Goal: Task Accomplishment & Management: Manage account settings

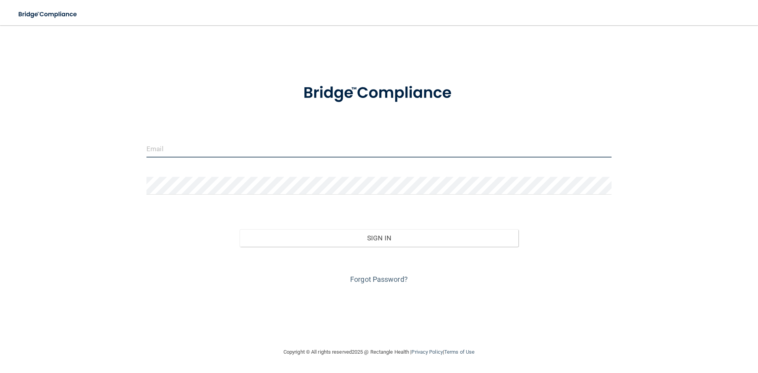
click at [226, 146] on input "email" at bounding box center [378, 149] width 465 height 18
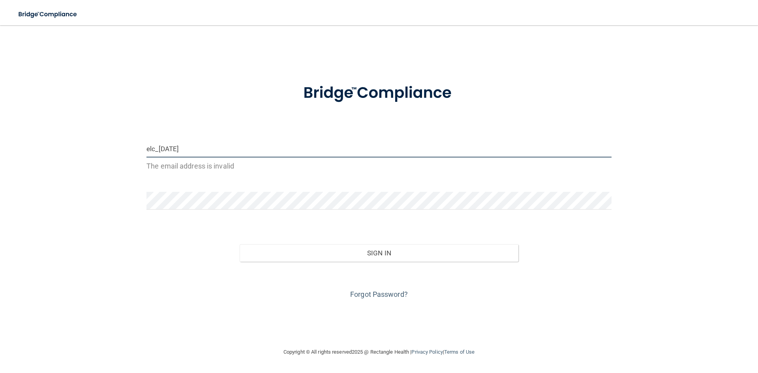
type input "elc_july"
drag, startPoint x: 184, startPoint y: 147, endPoint x: 127, endPoint y: 147, distance: 57.2
click at [127, 147] on div "elc_july The email address is invalid Invalid email/password. You don't have pe…" at bounding box center [379, 186] width 726 height 306
click at [155, 150] on input "email" at bounding box center [378, 149] width 465 height 18
type input "e"
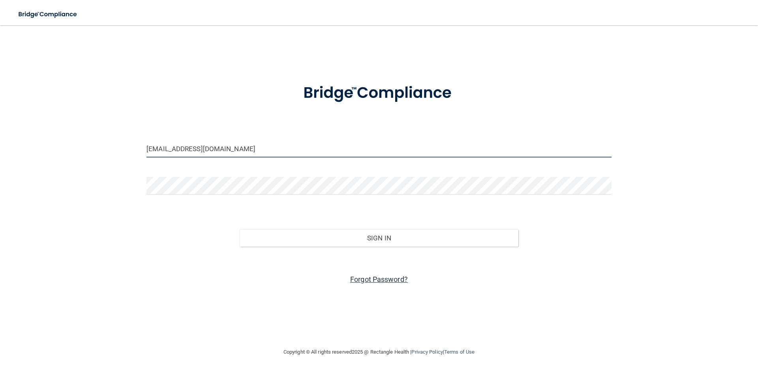
type input "elc_july@yahoo.com"
click at [371, 280] on link "Forgot Password?" at bounding box center [379, 279] width 58 height 8
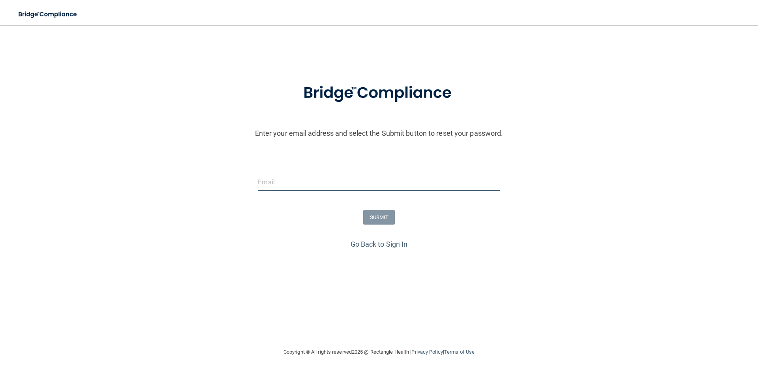
click at [269, 182] on input "email" at bounding box center [379, 182] width 242 height 18
type input "elc_july@yahoo.com"
click at [382, 215] on button "SUBMIT" at bounding box center [379, 217] width 32 height 15
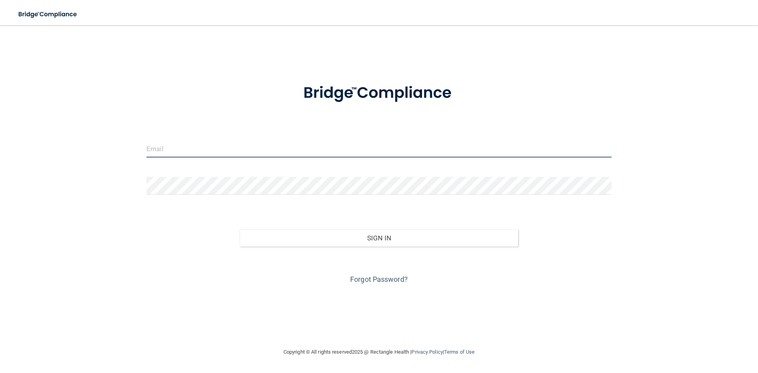
click at [173, 145] on input "email" at bounding box center [378, 149] width 465 height 18
drag, startPoint x: 234, startPoint y: 148, endPoint x: 88, endPoint y: 151, distance: 145.6
click at [88, 151] on div "[EMAIL_ADDRESS][DOMAIN_NAME] Invalid email/password. You don't have permission …" at bounding box center [379, 186] width 726 height 306
type input "[EMAIL_ADDRESS][DOMAIN_NAME]"
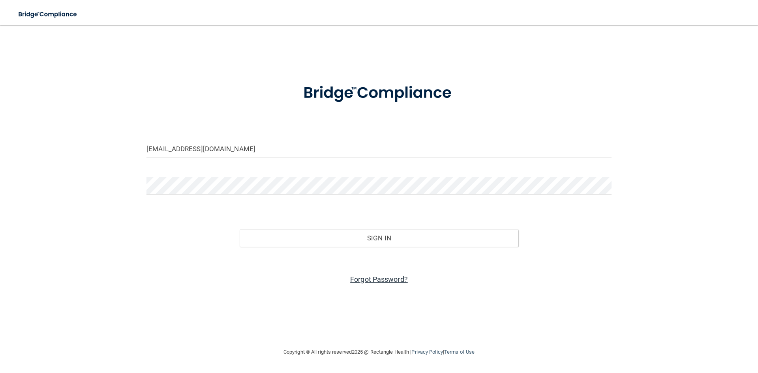
click at [376, 277] on link "Forgot Password?" at bounding box center [379, 279] width 58 height 8
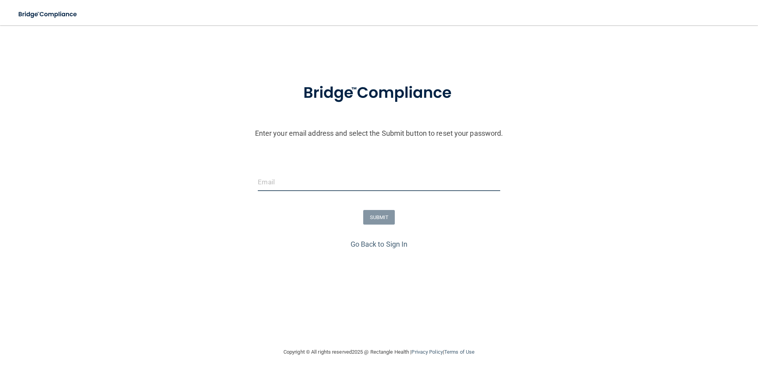
click at [270, 182] on input "email" at bounding box center [379, 182] width 242 height 18
paste input "[EMAIL_ADDRESS][DOMAIN_NAME]"
type input "[EMAIL_ADDRESS][DOMAIN_NAME]"
click at [378, 218] on button "SUBMIT" at bounding box center [379, 217] width 32 height 15
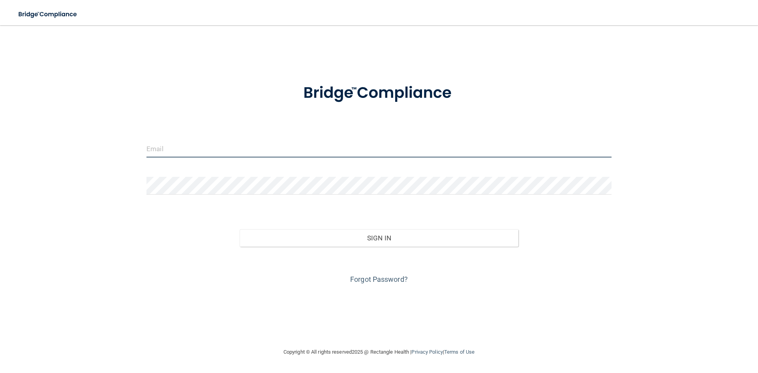
click at [180, 151] on input "email" at bounding box center [378, 149] width 465 height 18
click at [378, 281] on link "Forgot Password?" at bounding box center [379, 279] width 58 height 8
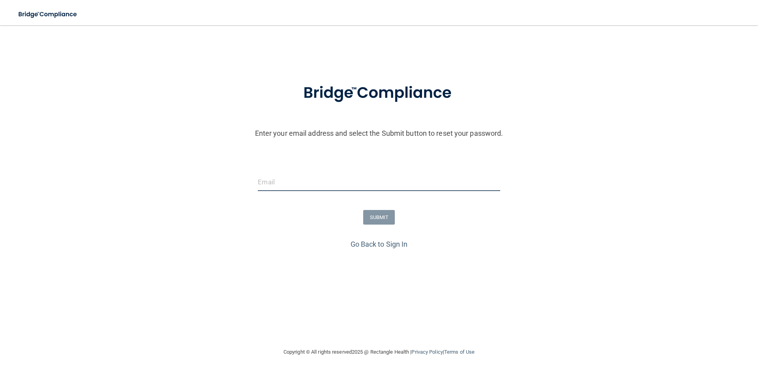
click at [275, 183] on input "email" at bounding box center [379, 182] width 242 height 18
type input "enormandin@raynordetal.com"
click at [374, 217] on button "SUBMIT" at bounding box center [379, 217] width 32 height 15
